Goal: Transaction & Acquisition: Purchase product/service

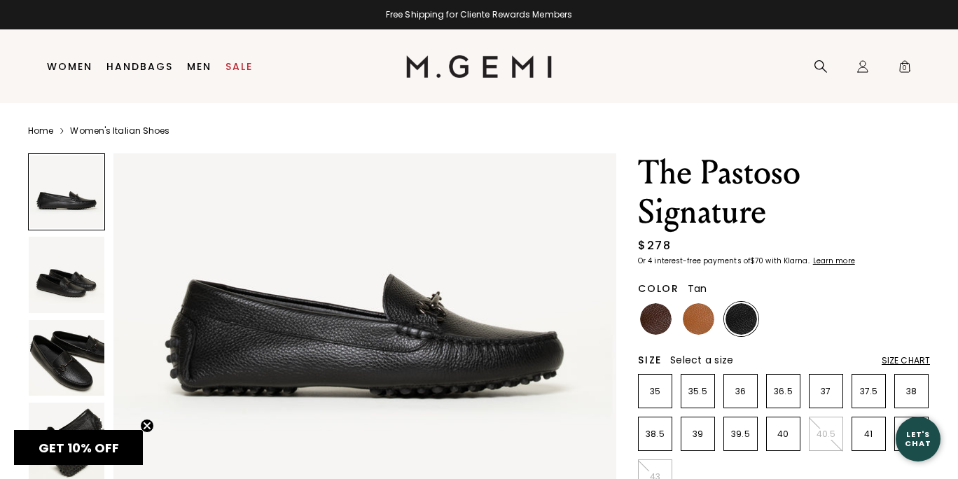
click at [705, 318] on img at bounding box center [699, 319] width 32 height 32
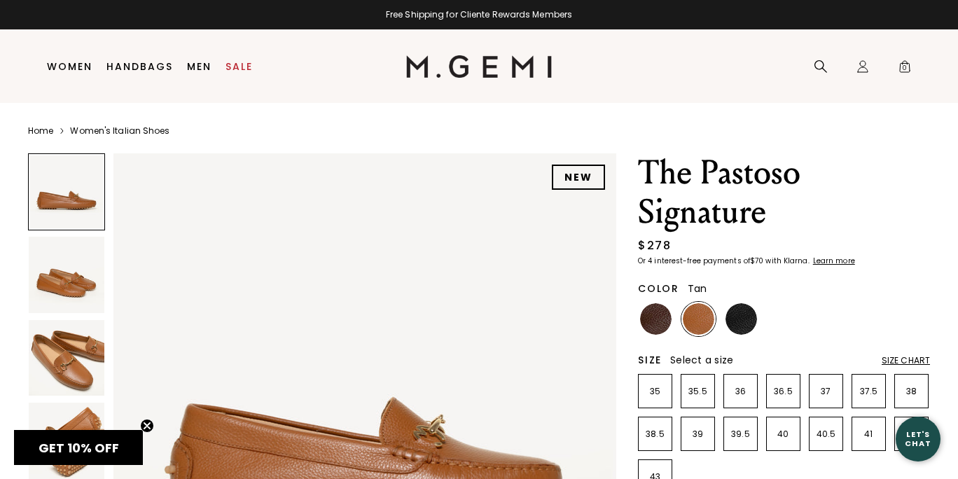
scroll to position [244, 0]
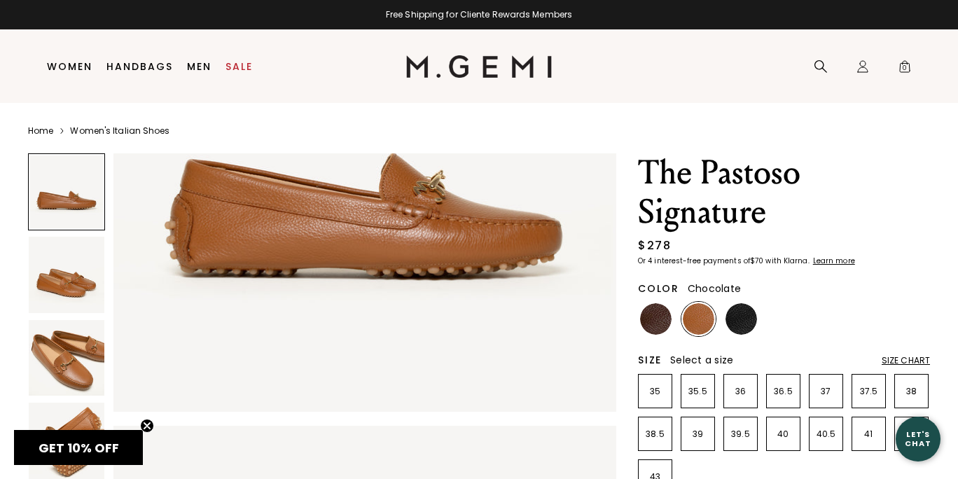
click at [645, 313] on img at bounding box center [656, 319] width 32 height 32
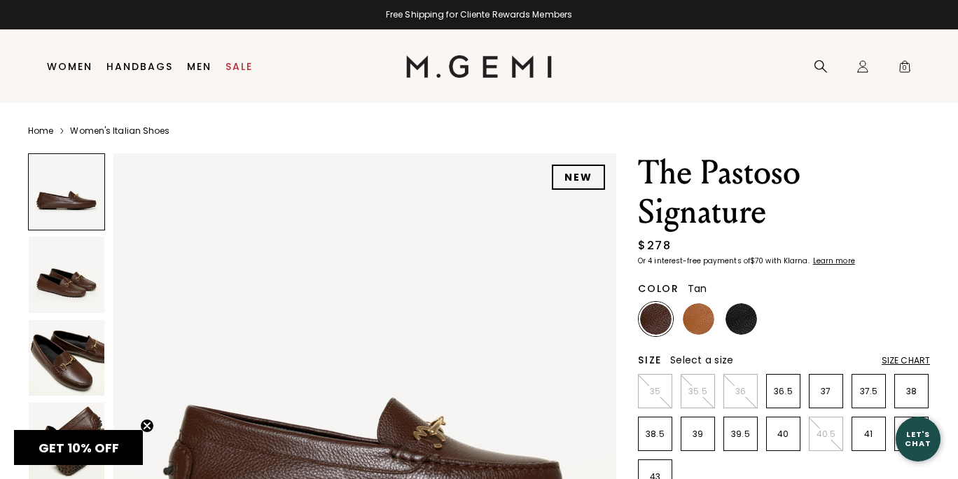
click at [700, 324] on img at bounding box center [699, 319] width 32 height 32
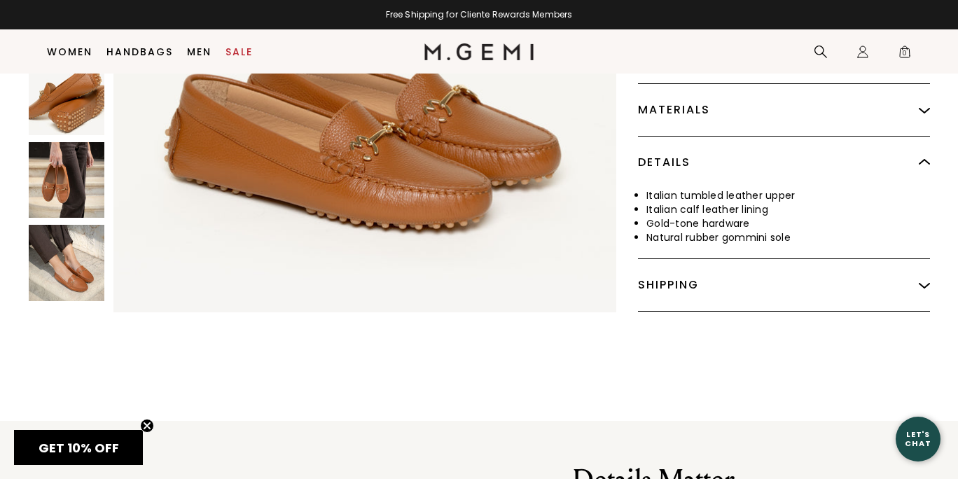
scroll to position [826, 0]
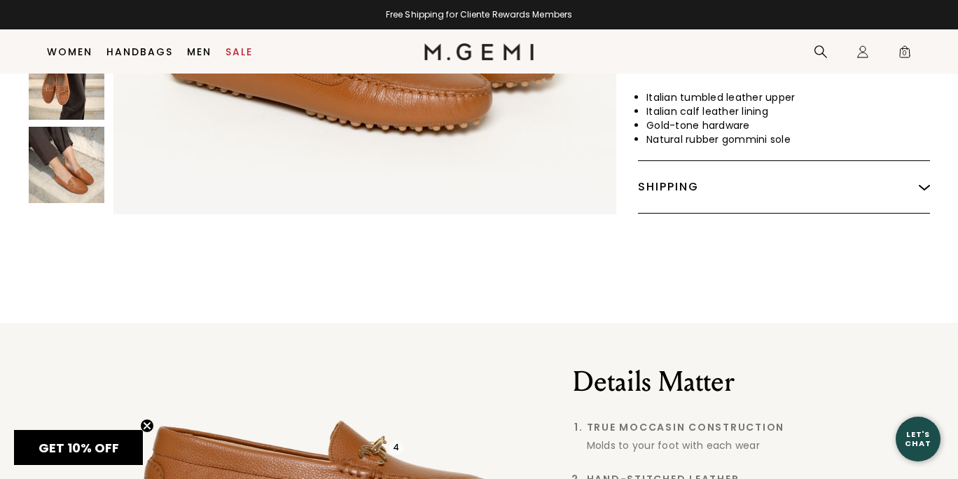
click at [71, 202] on img at bounding box center [67, 165] width 76 height 76
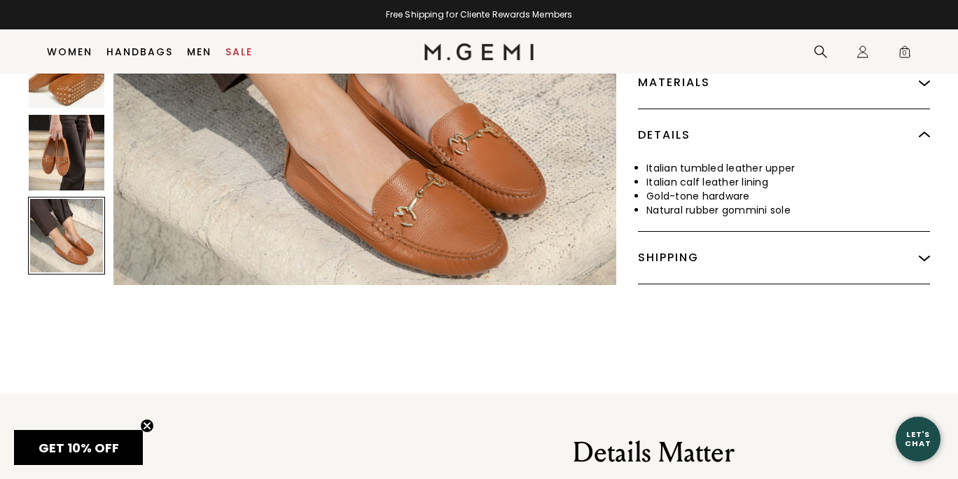
scroll to position [753, 0]
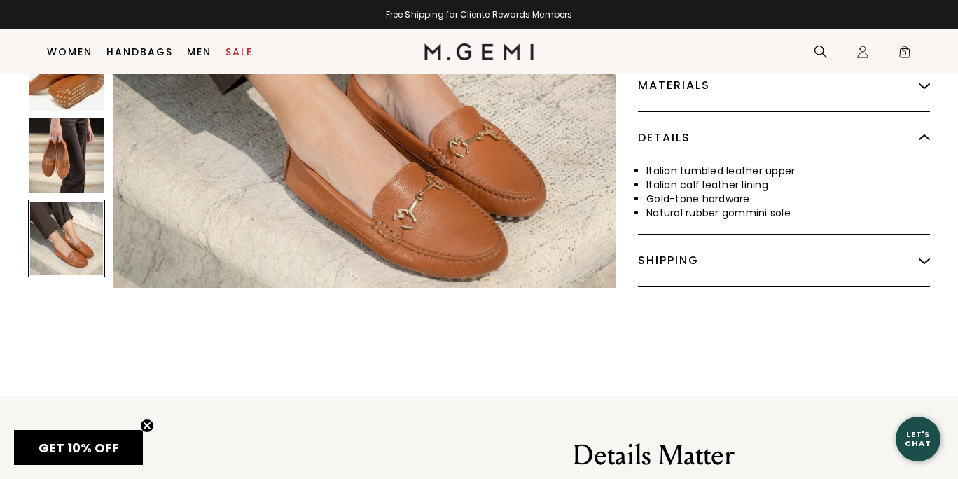
click at [64, 174] on img at bounding box center [67, 156] width 76 height 76
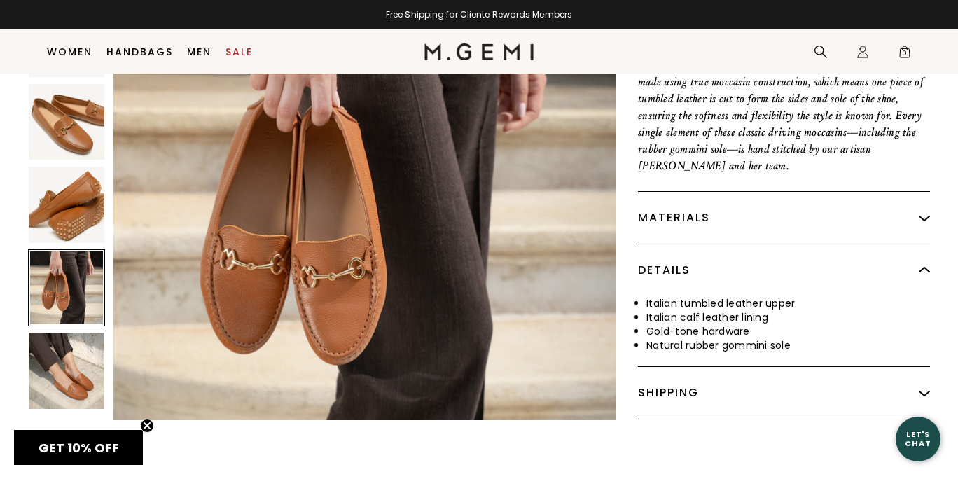
scroll to position [474, 0]
